Goal: Use online tool/utility: Utilize a website feature to perform a specific function

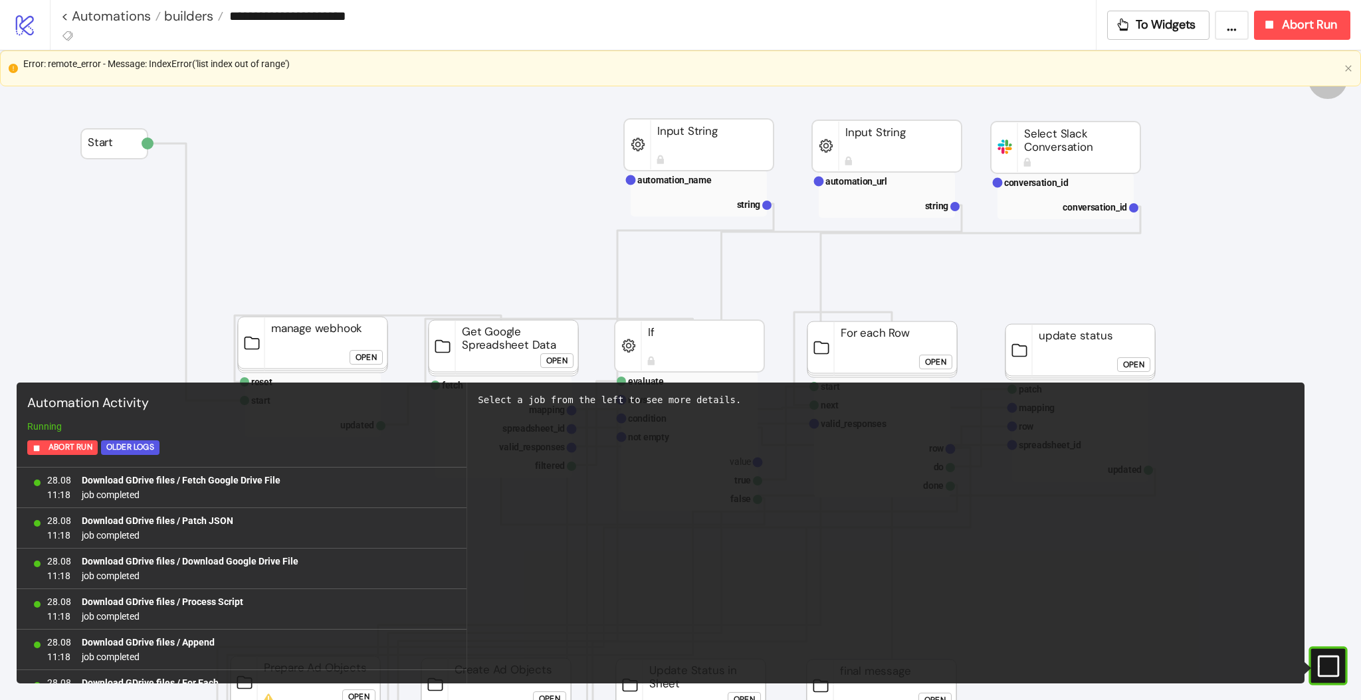
scroll to position [1042, 0]
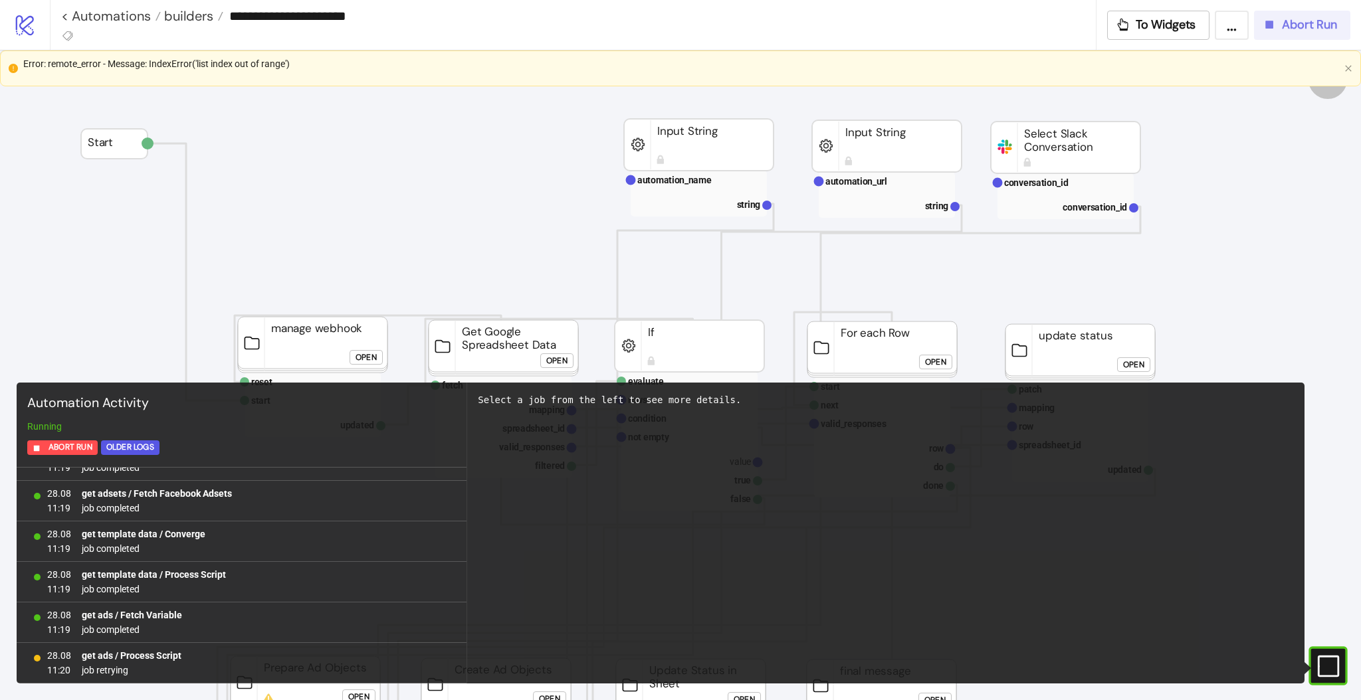
click at [1308, 32] on span "Abort Run" at bounding box center [1309, 24] width 55 height 15
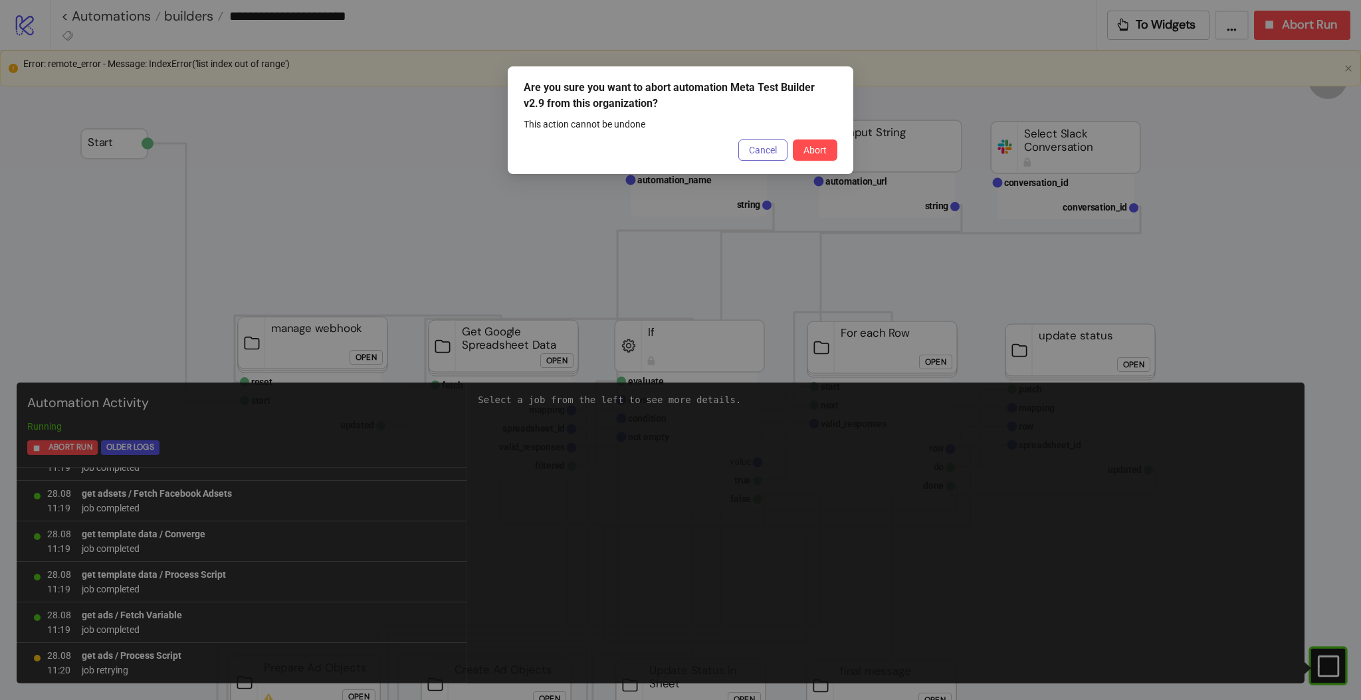
click at [760, 155] on button "Cancel" at bounding box center [762, 150] width 49 height 21
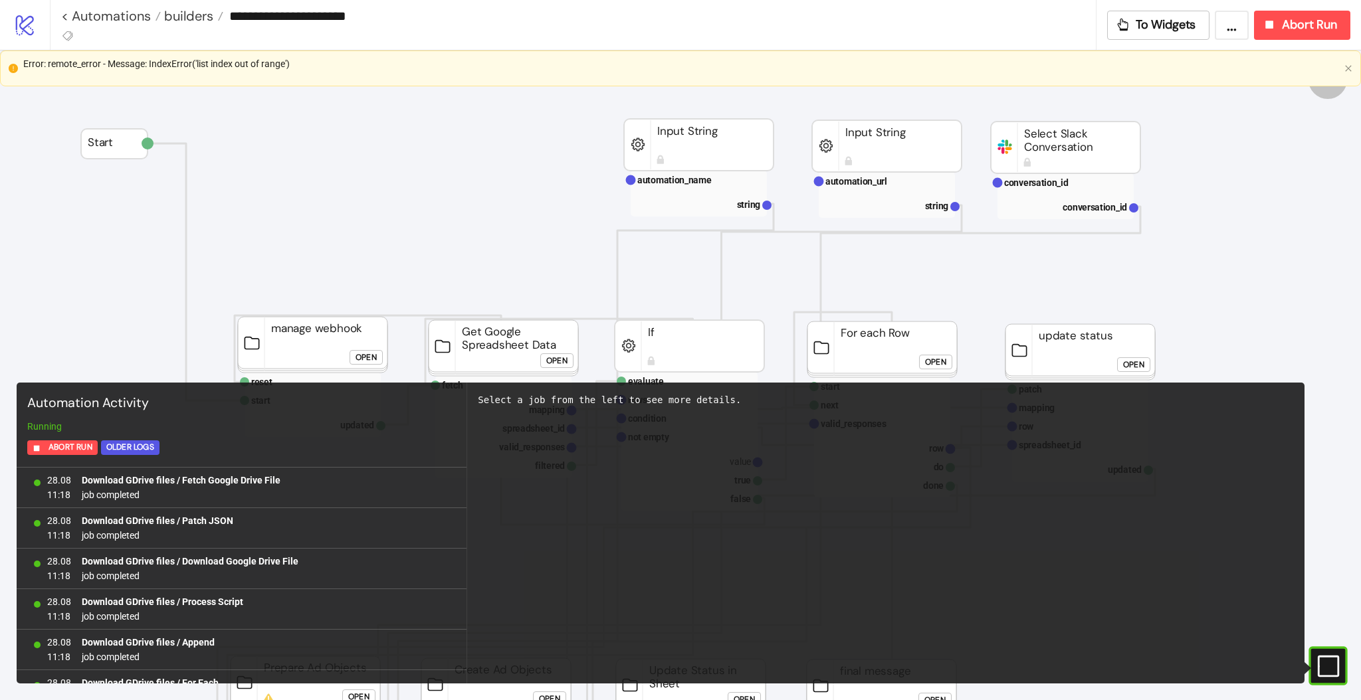
scroll to position [1042, 0]
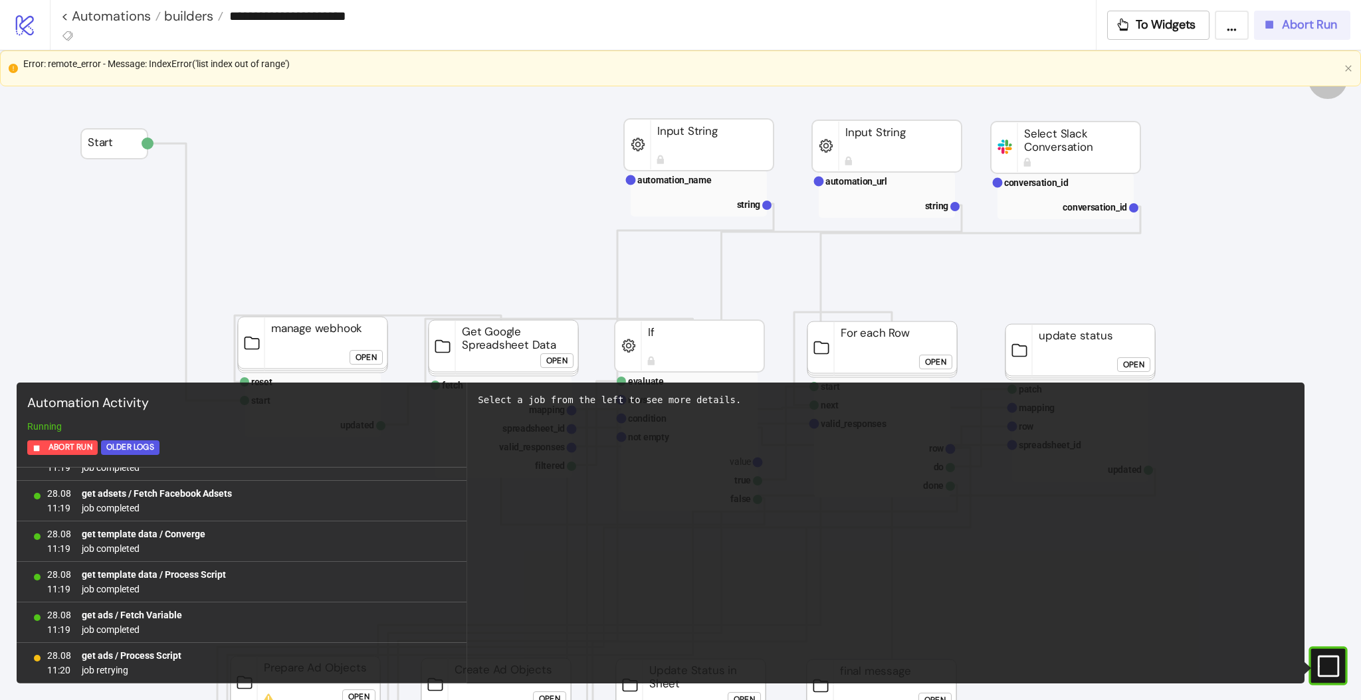
click at [1270, 24] on icon "button" at bounding box center [1270, 25] width 8 height 8
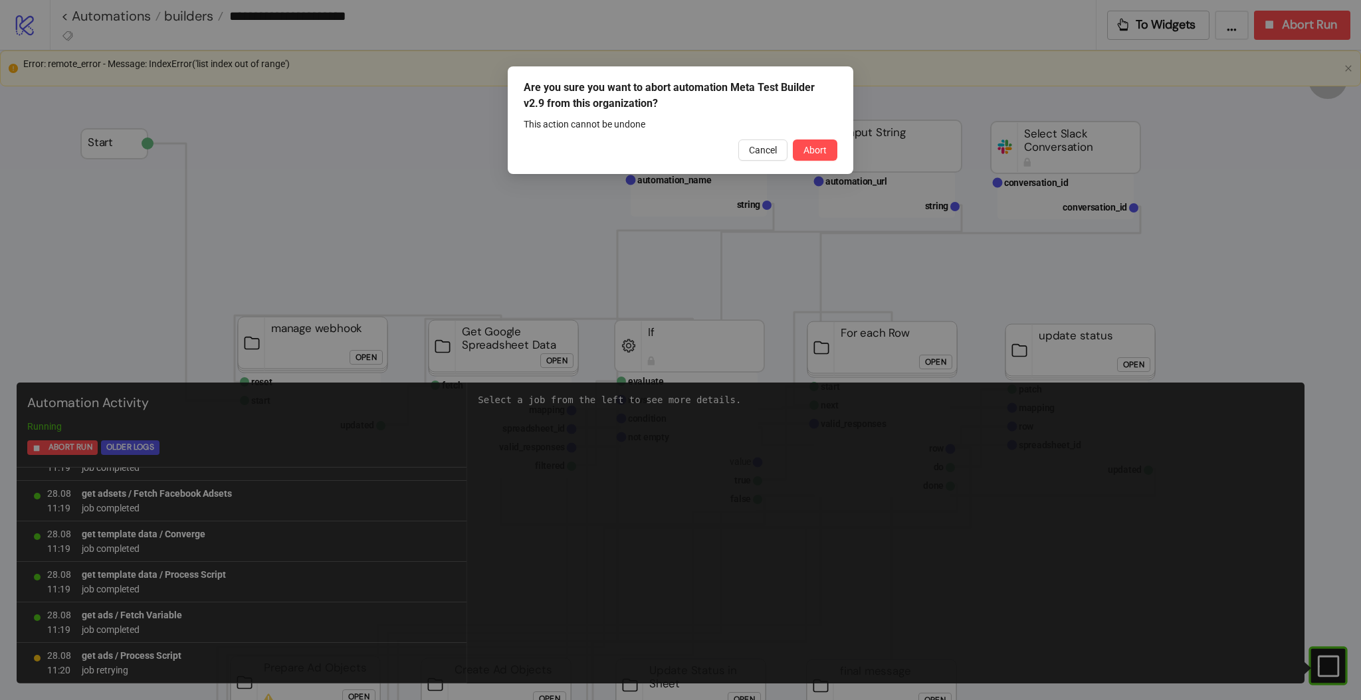
click at [821, 161] on div "Are you sure you want to abort automation Meta Test Builder v2.9 from this orga…" at bounding box center [680, 120] width 345 height 108
click at [818, 153] on span "Abort" at bounding box center [814, 150] width 23 height 11
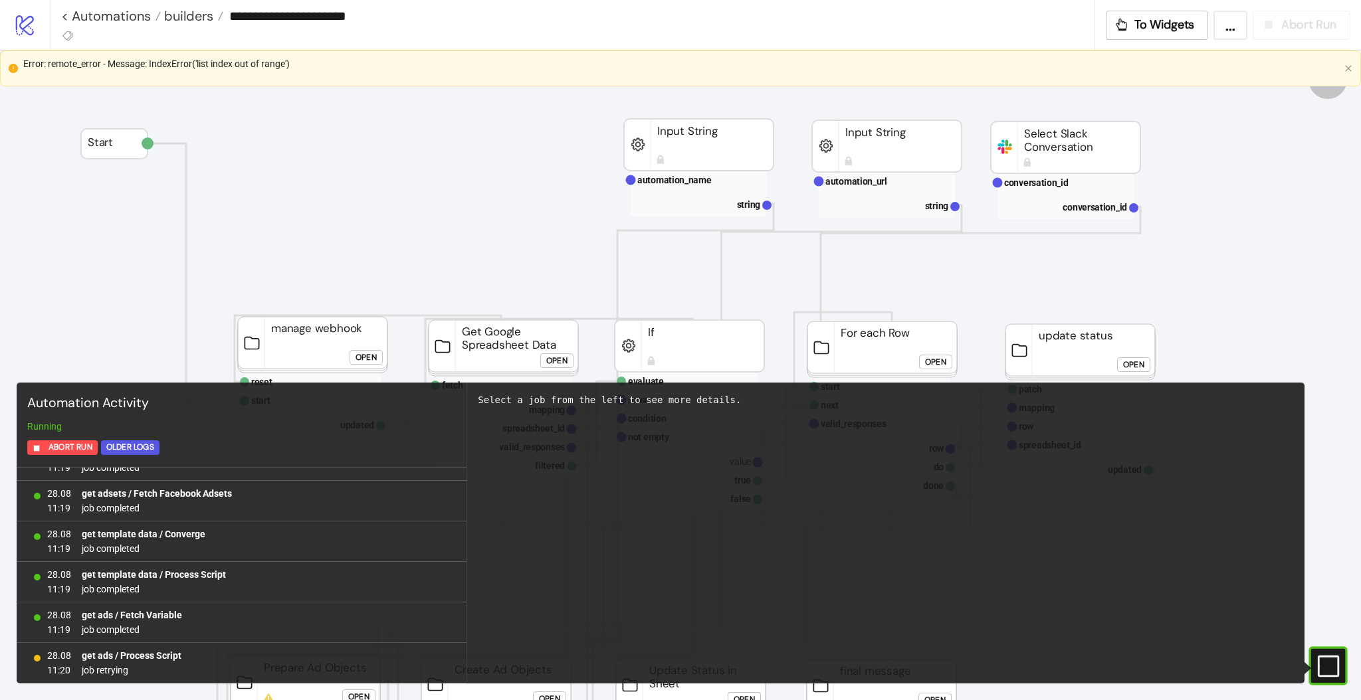
scroll to position [0, 0]
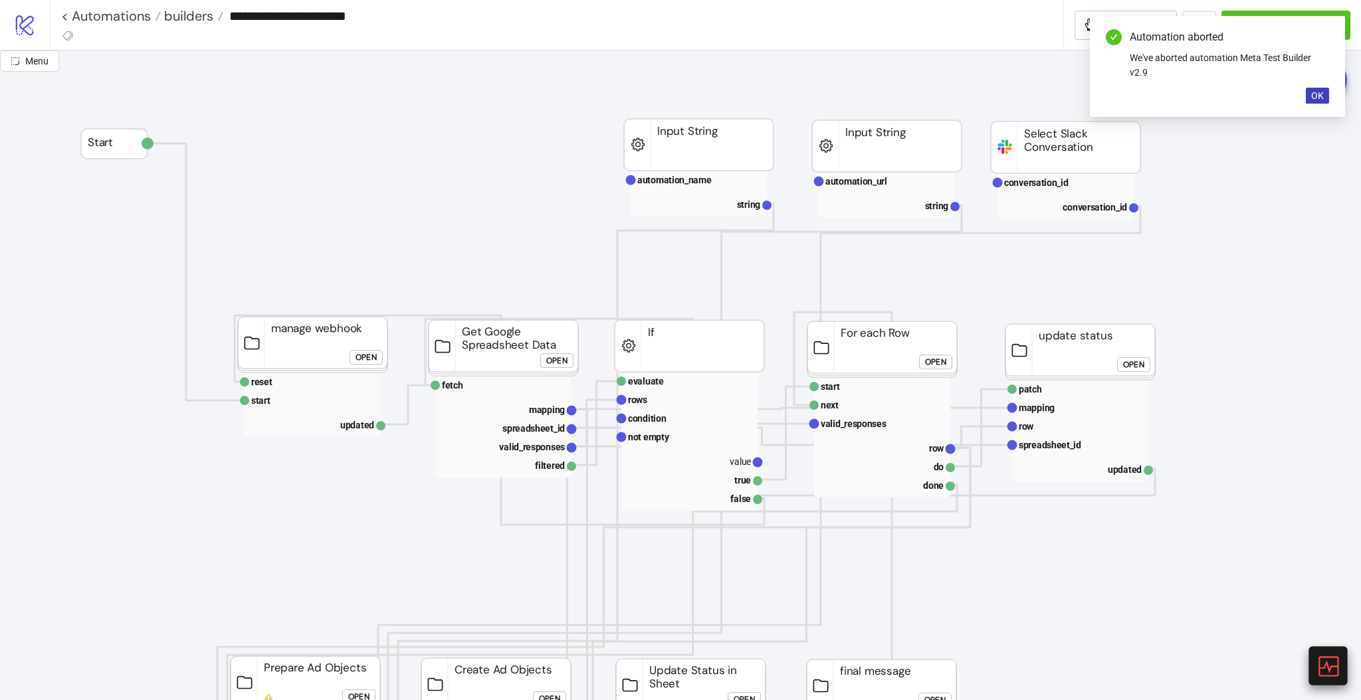
click at [1330, 664] on icon at bounding box center [1326, 665] width 23 height 23
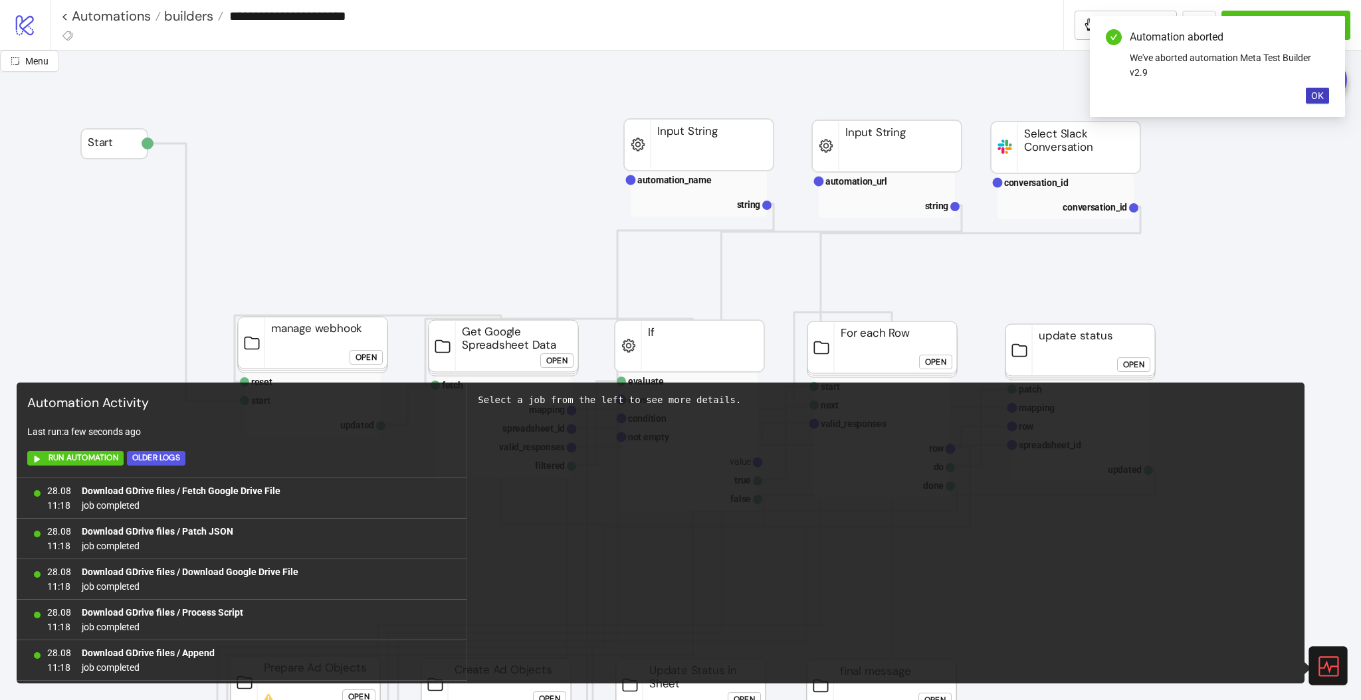
scroll to position [1092, 0]
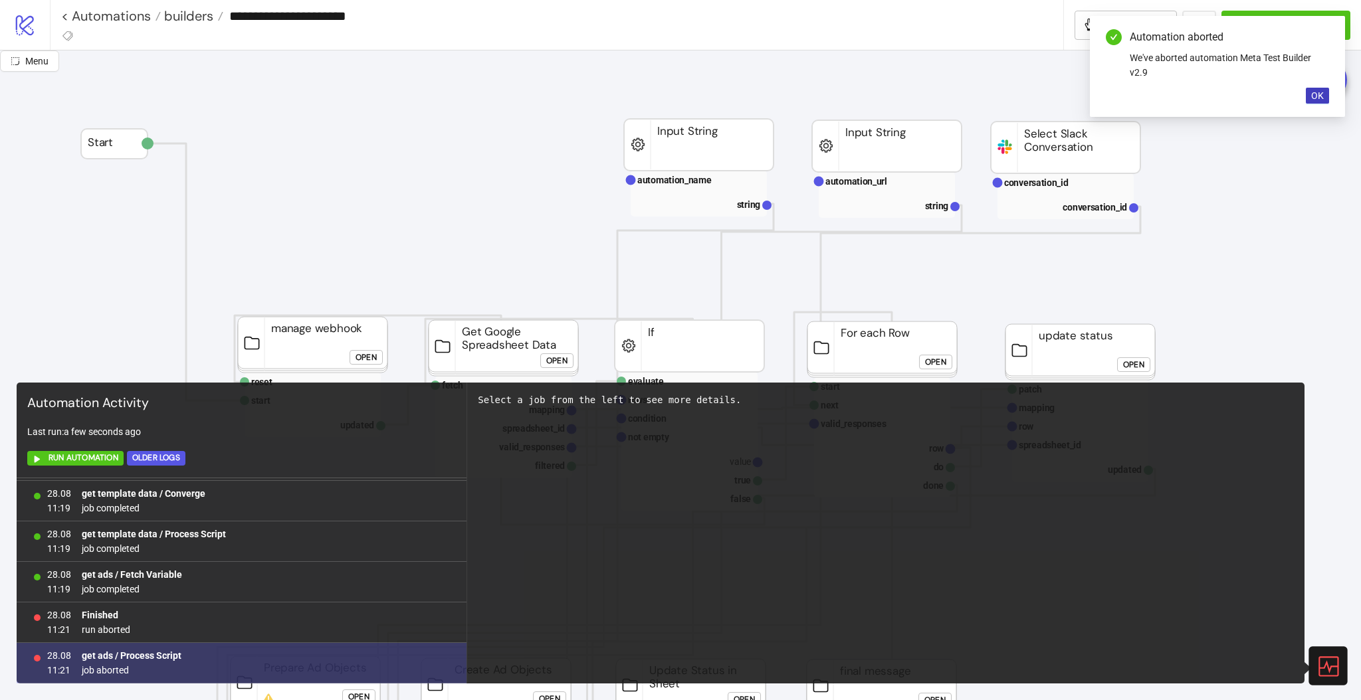
click at [147, 654] on b "get ads / Process Script" at bounding box center [132, 655] width 100 height 11
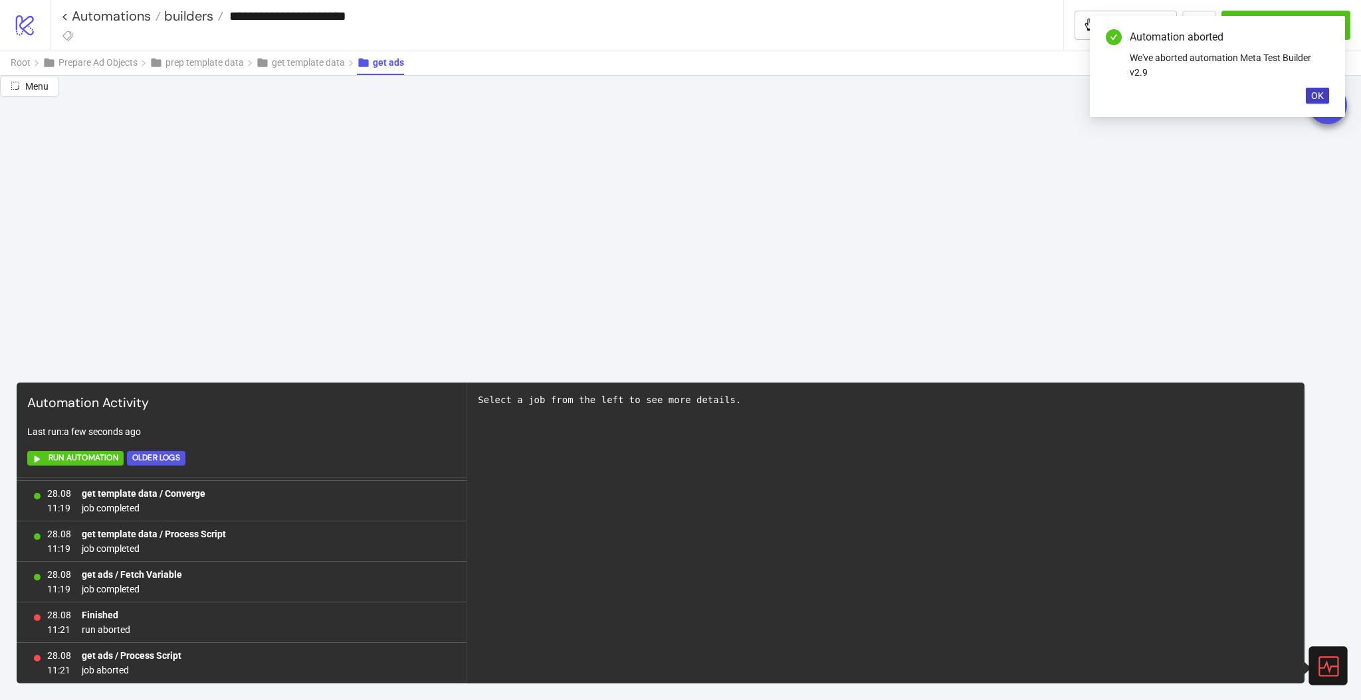
click at [1333, 658] on icon at bounding box center [1326, 665] width 23 height 23
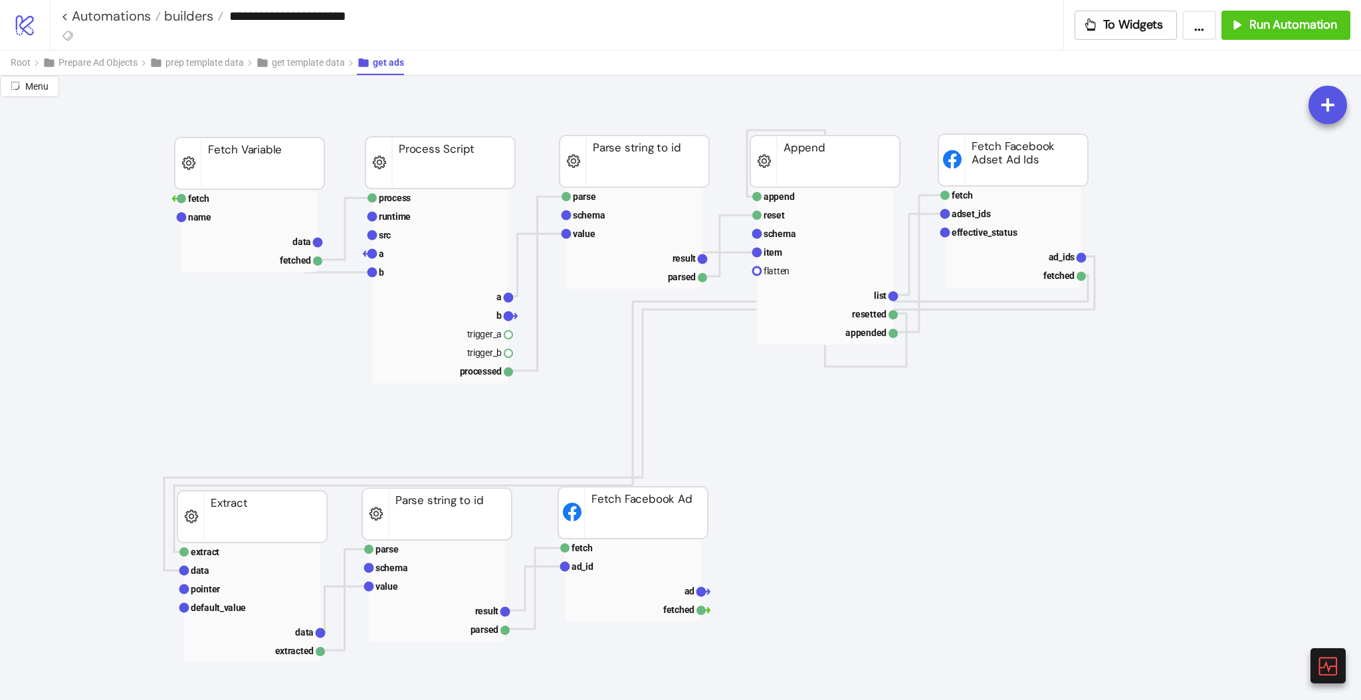
scroll to position [708, 0]
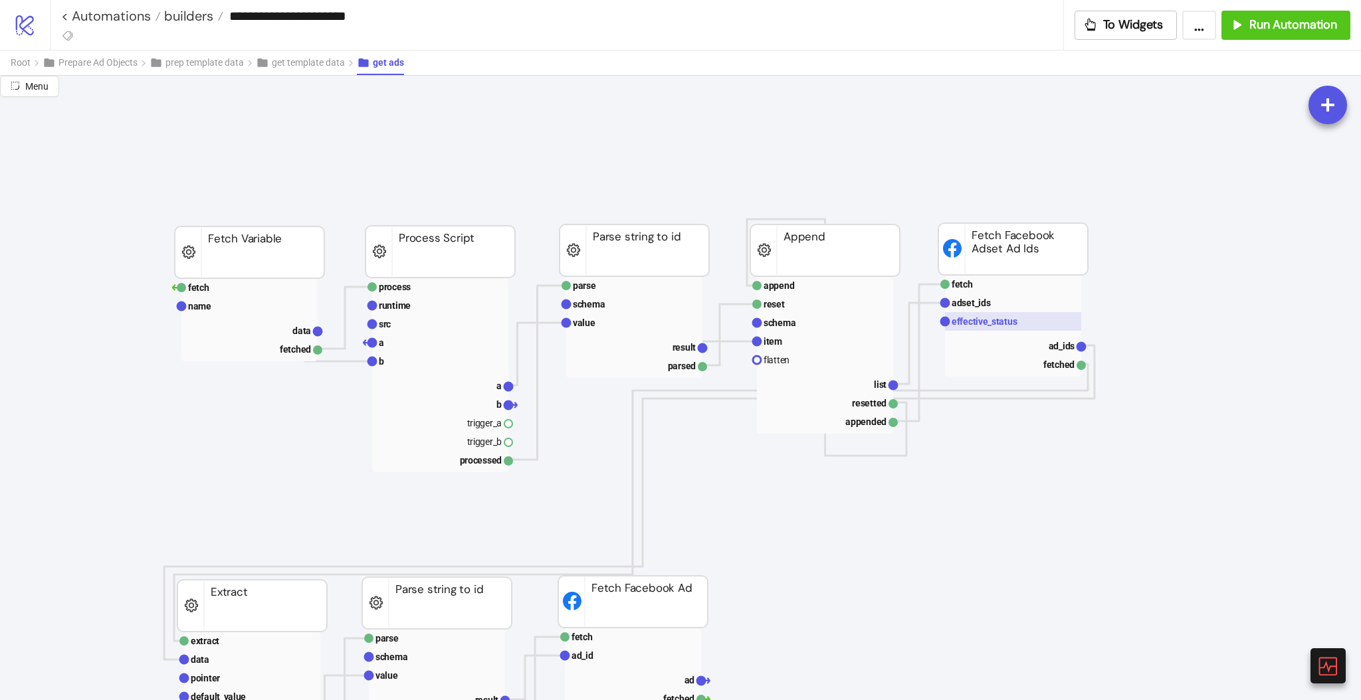
click at [983, 317] on text "effective_status" at bounding box center [984, 321] width 66 height 11
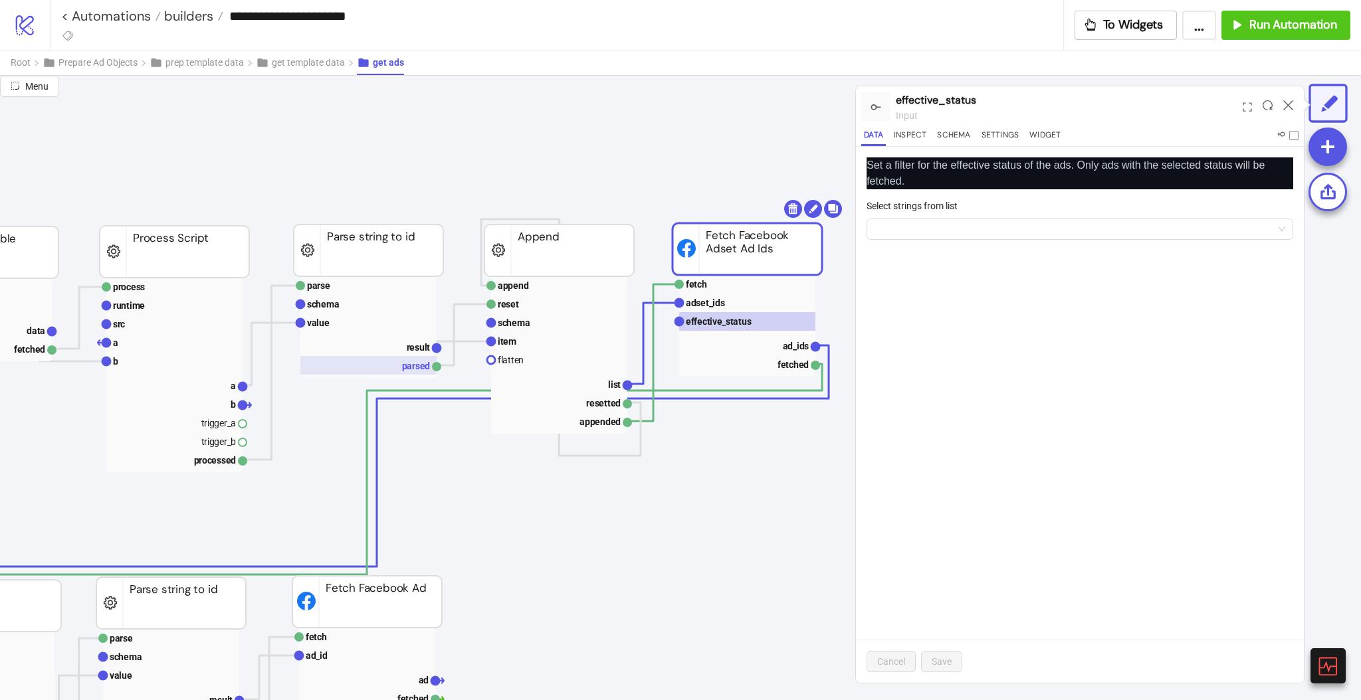
scroll to position [708, 354]
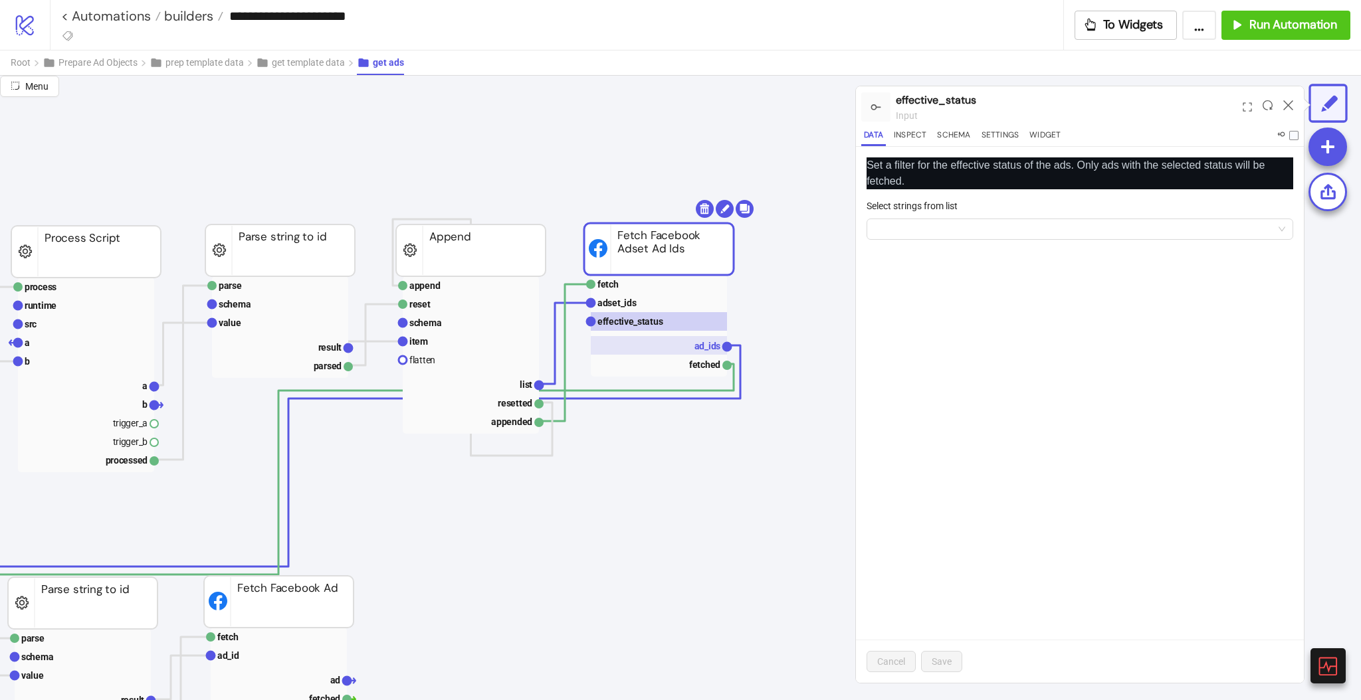
click at [676, 343] on rect at bounding box center [659, 345] width 136 height 19
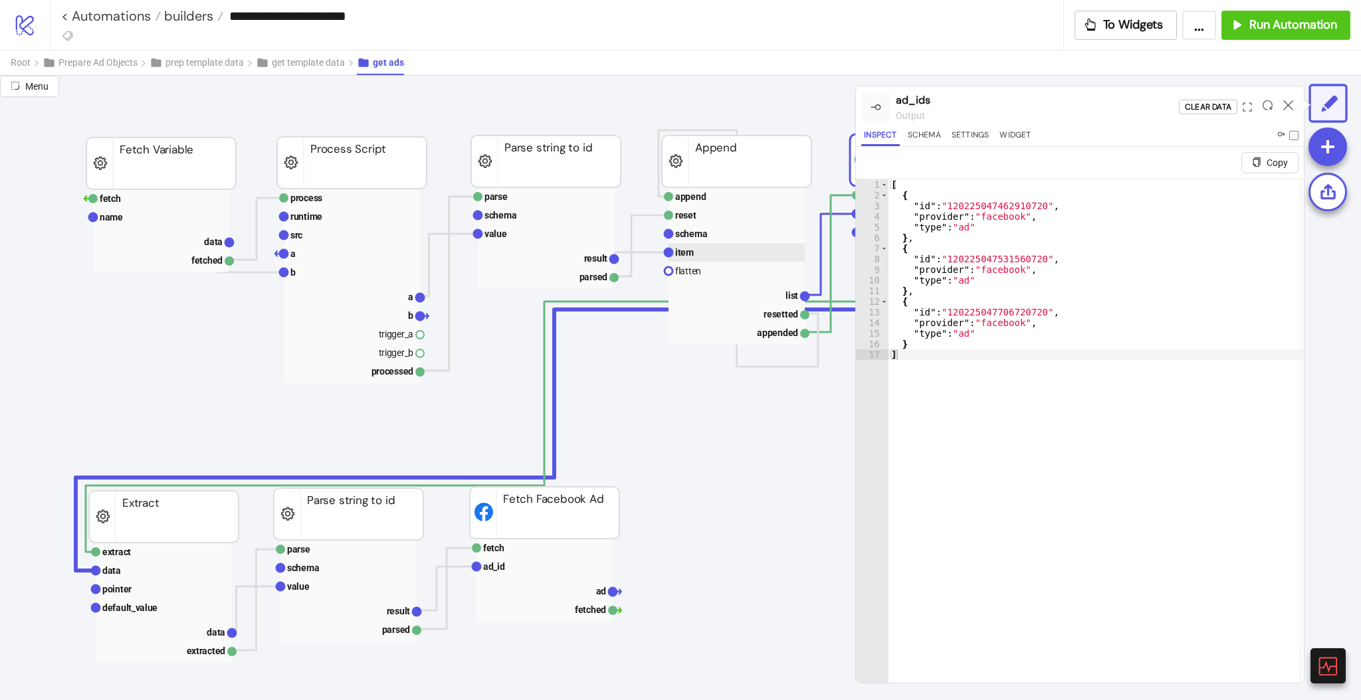
scroll to position [886, 88]
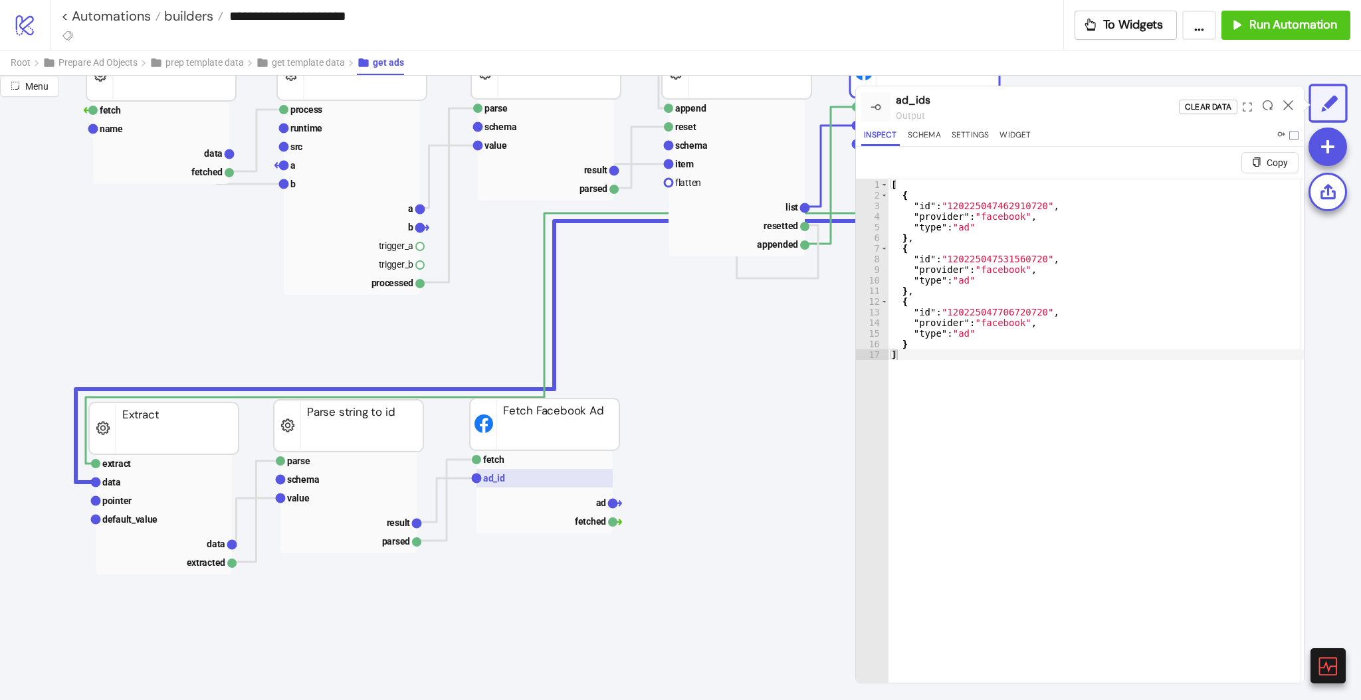
click at [500, 482] on text "ad_id" at bounding box center [494, 478] width 22 height 11
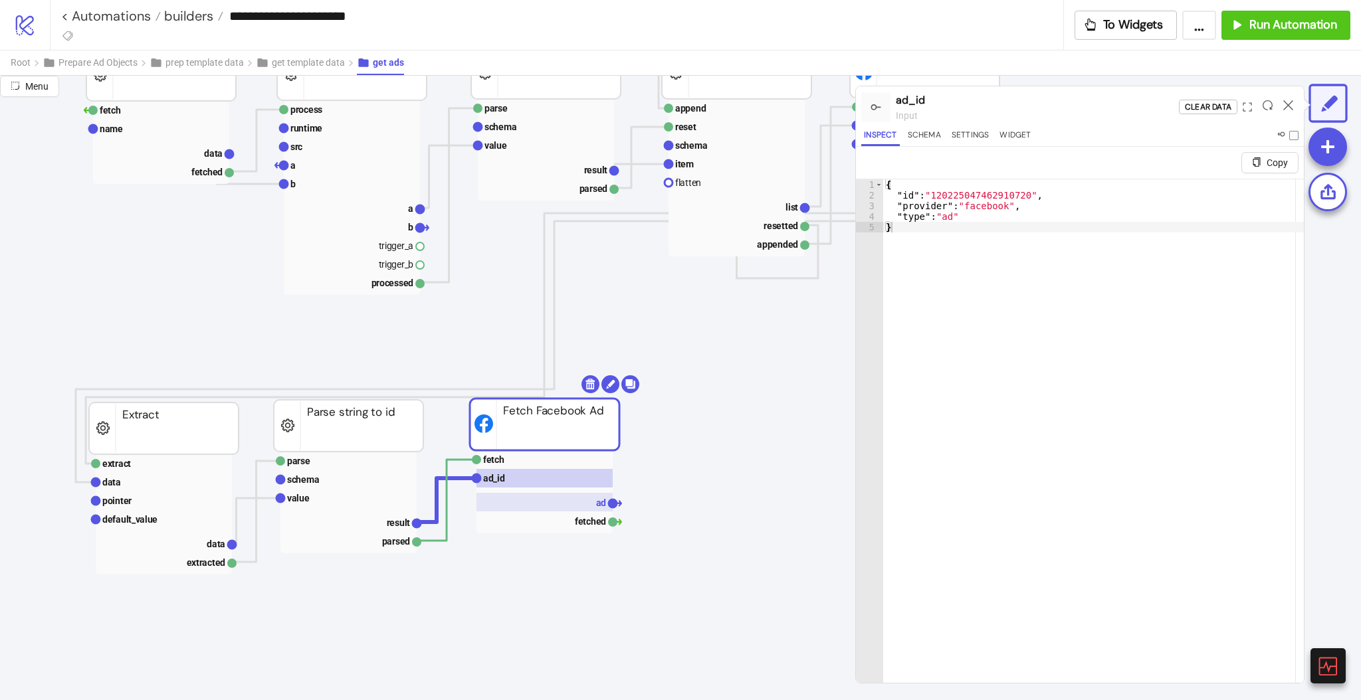
click at [572, 496] on rect at bounding box center [544, 502] width 136 height 19
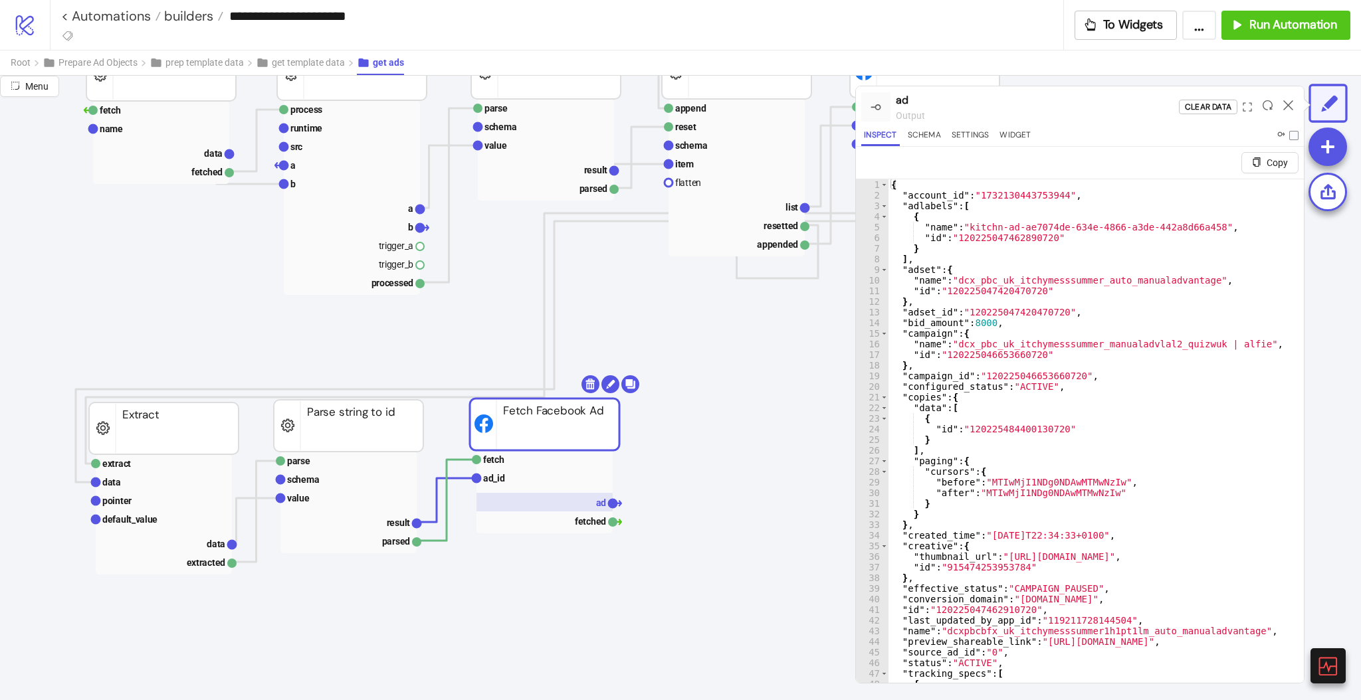
scroll to position [531, 88]
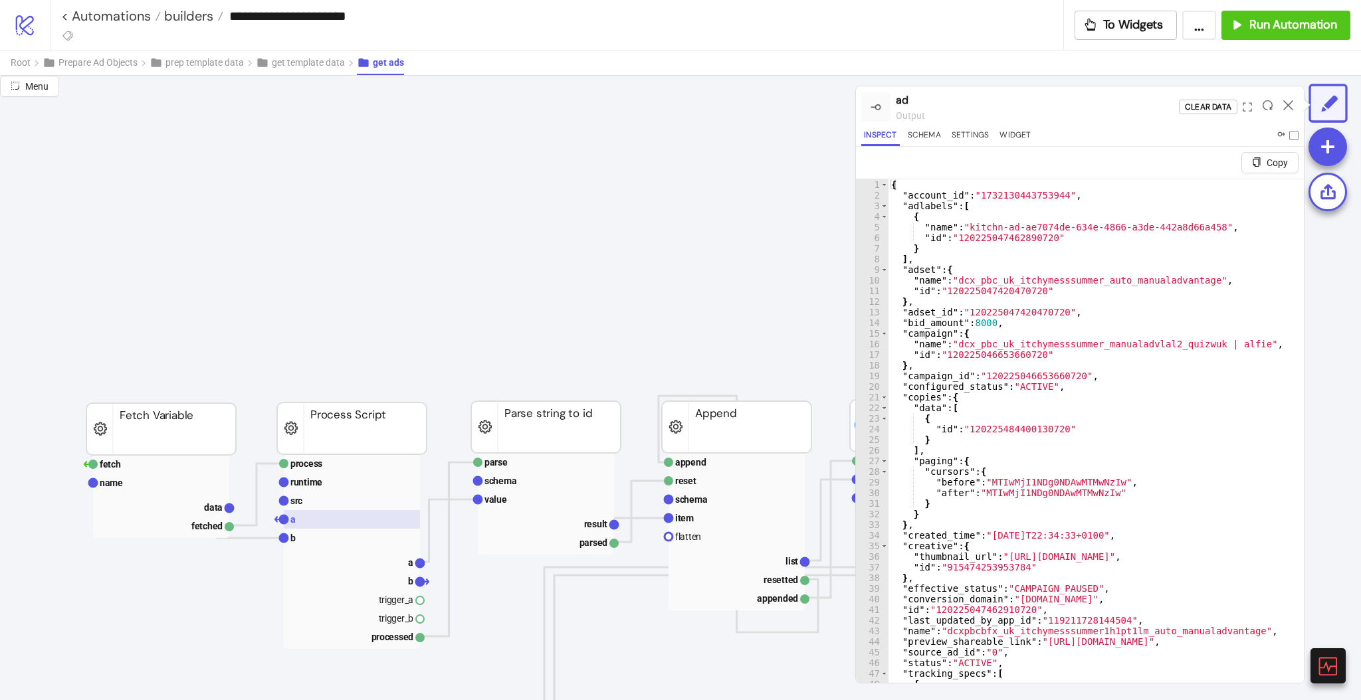
click at [311, 520] on rect at bounding box center [352, 519] width 136 height 19
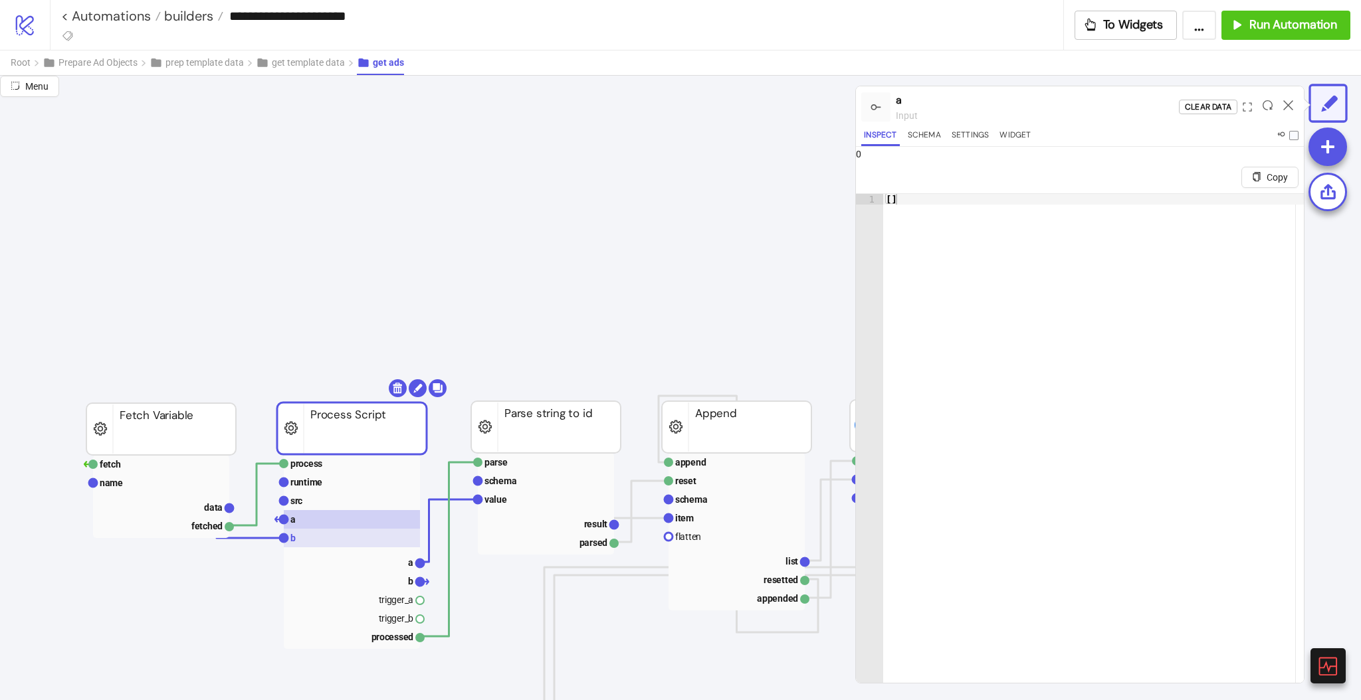
click at [321, 537] on rect at bounding box center [352, 538] width 136 height 19
click at [314, 525] on rect at bounding box center [352, 519] width 136 height 19
click at [317, 494] on rect at bounding box center [352, 501] width 136 height 19
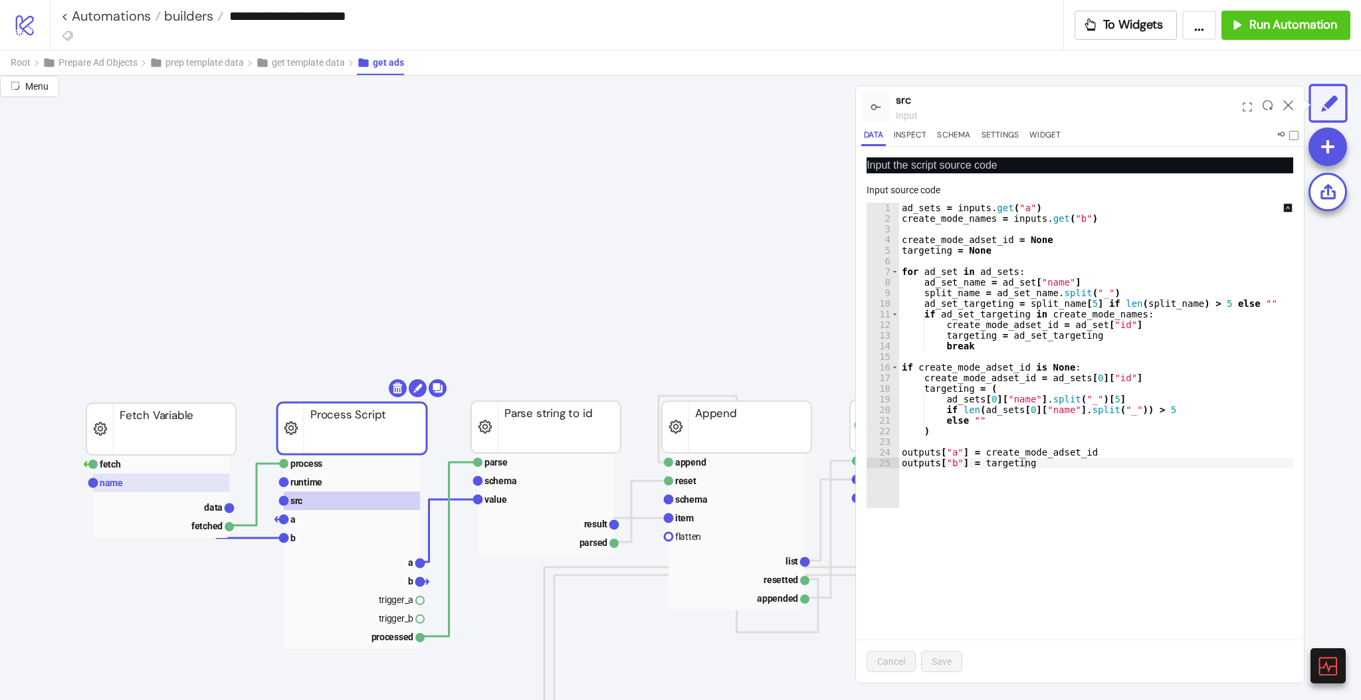
click at [147, 488] on rect at bounding box center [161, 483] width 136 height 19
